Goal: Find specific page/section: Find specific page/section

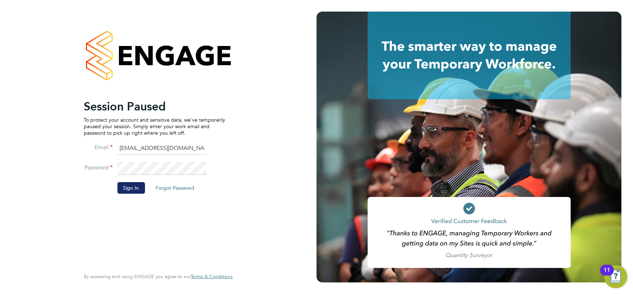
click at [138, 188] on button "Sign In" at bounding box center [131, 188] width 28 height 12
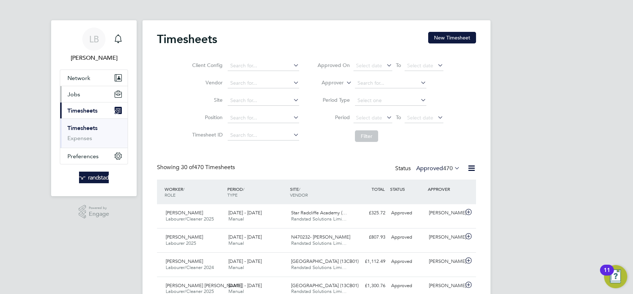
click at [75, 92] on span "Jobs" at bounding box center [73, 94] width 13 height 7
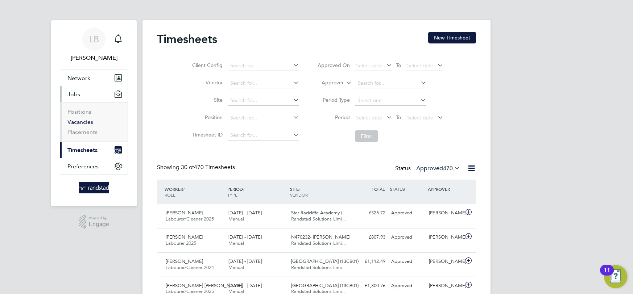
click at [84, 122] on link "Vacancies" at bounding box center [80, 122] width 26 height 7
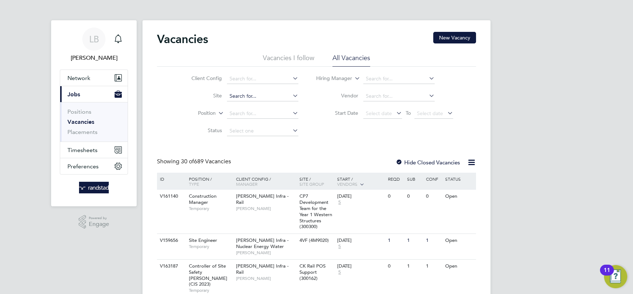
click at [252, 97] on input at bounding box center [262, 96] width 71 height 10
click at [269, 108] on li "[PERSON_NAME][GEOGRAPHIC_DATA] (13W007)" at bounding box center [276, 106] width 99 height 10
type input "[PERSON_NAME][GEOGRAPHIC_DATA] (13W007)"
